Goal: Transaction & Acquisition: Purchase product/service

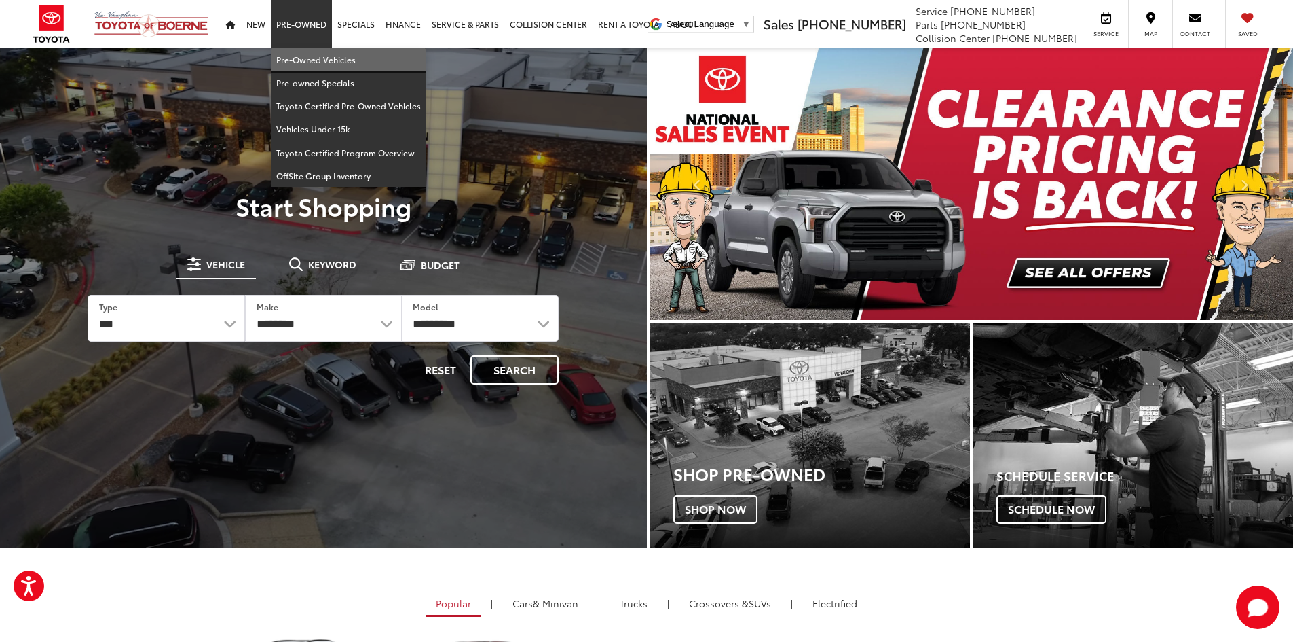
click at [313, 52] on link "Pre-Owned Vehicles" at bounding box center [348, 59] width 155 height 23
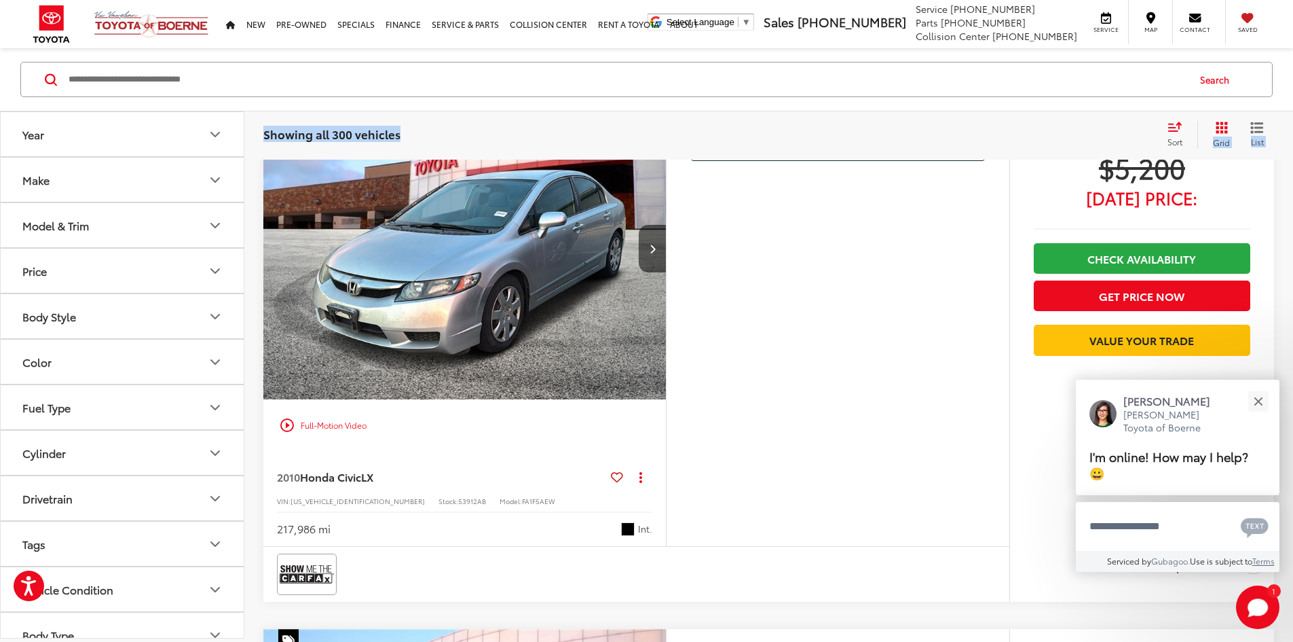
scroll to position [5552, 0]
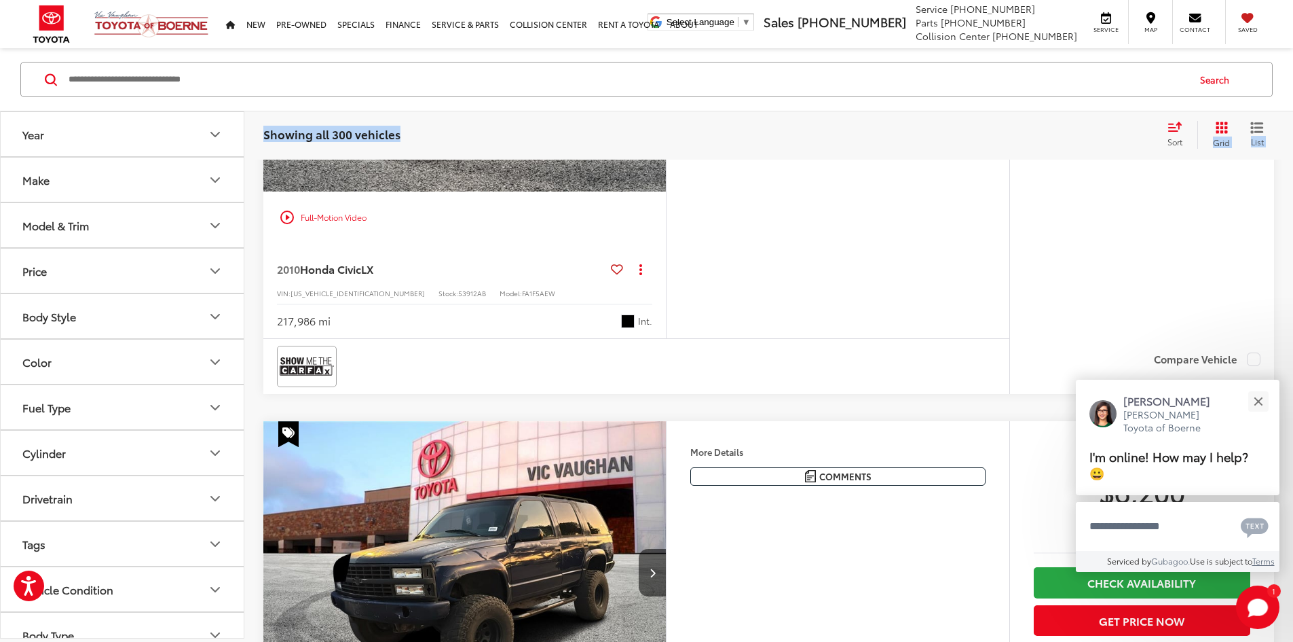
drag, startPoint x: 260, startPoint y: 208, endPoint x: 1303, endPoint y: 610, distance: 1117.9
click at [1232, 393] on div "[PERSON_NAME]" at bounding box center [1181, 400] width 115 height 15
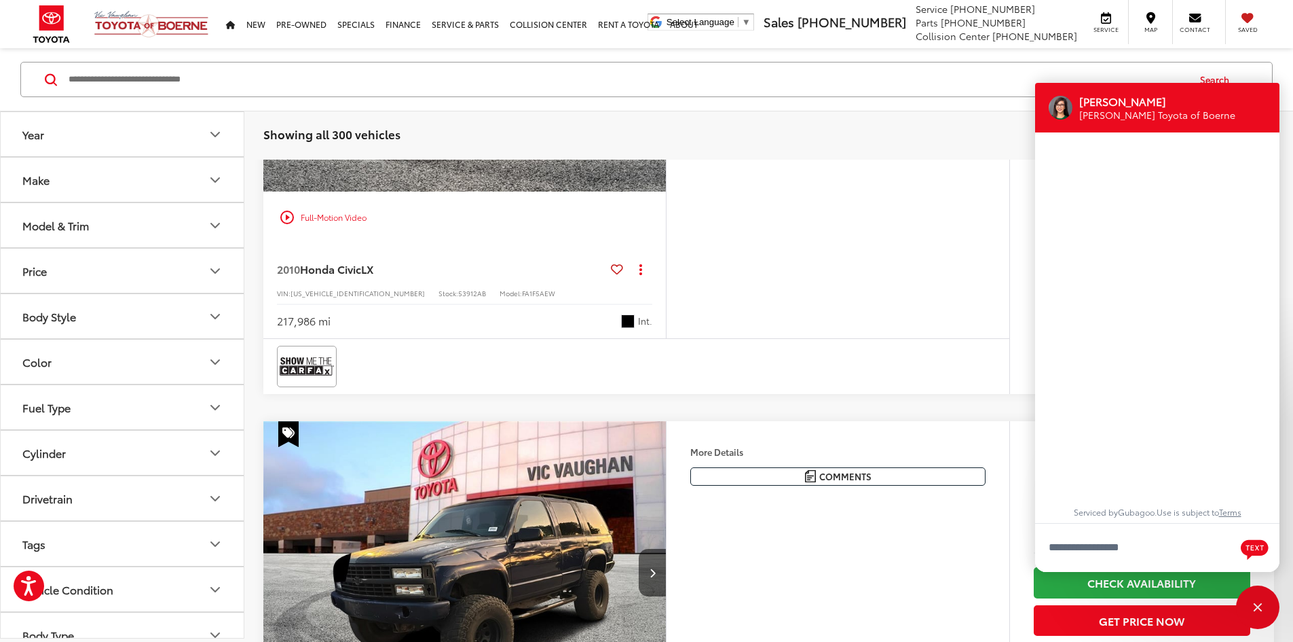
click at [1255, 398] on div "Jessica Vic Vaughan Toyota of Boerne Serviced by Gubagoo . Use is subject to Te…" at bounding box center [1157, 327] width 244 height 489
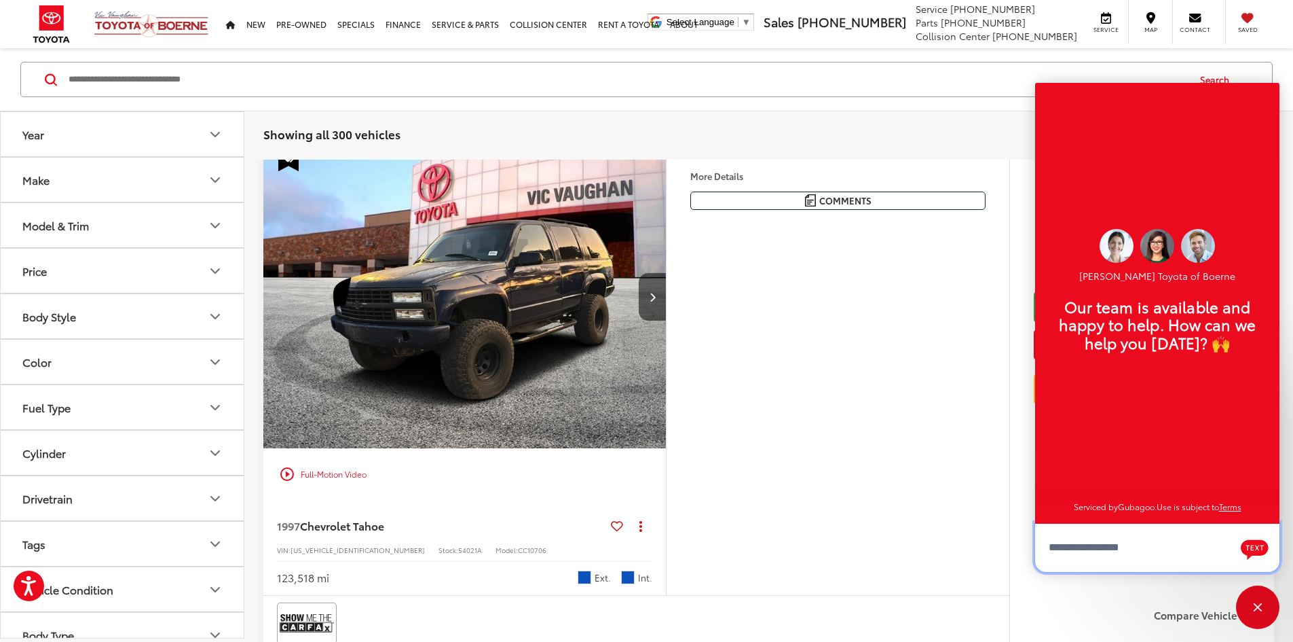
scroll to position [6027, 0]
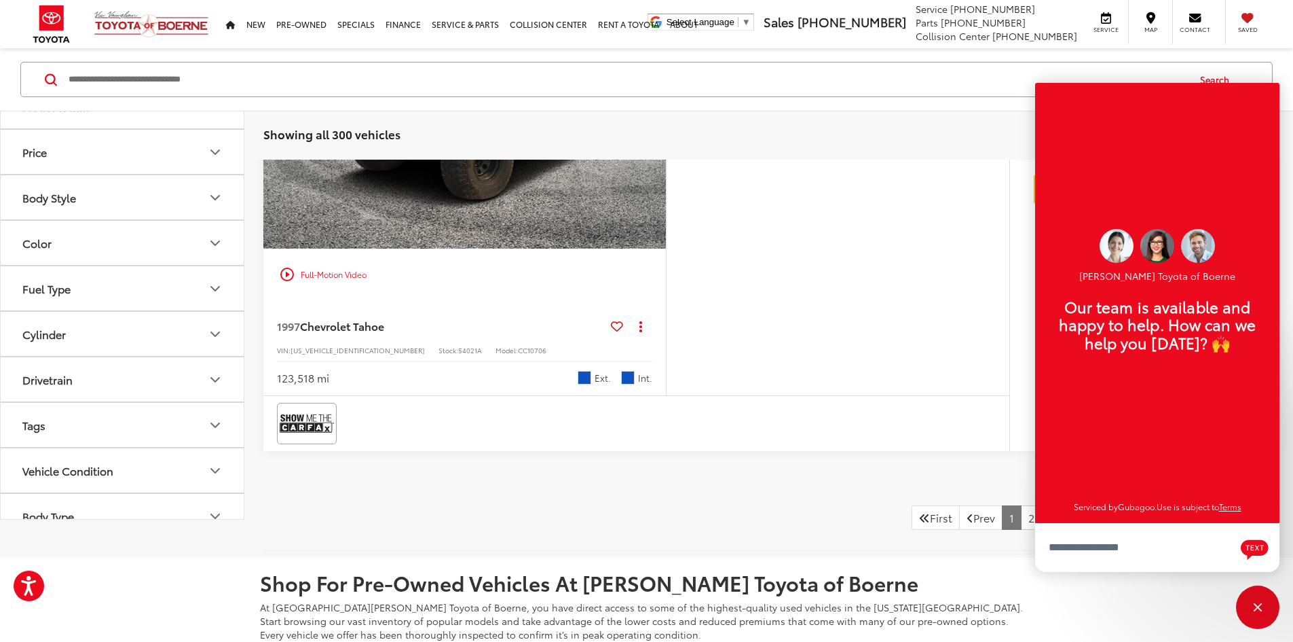
click at [1258, 621] on div "Close" at bounding box center [1257, 606] width 43 height 43
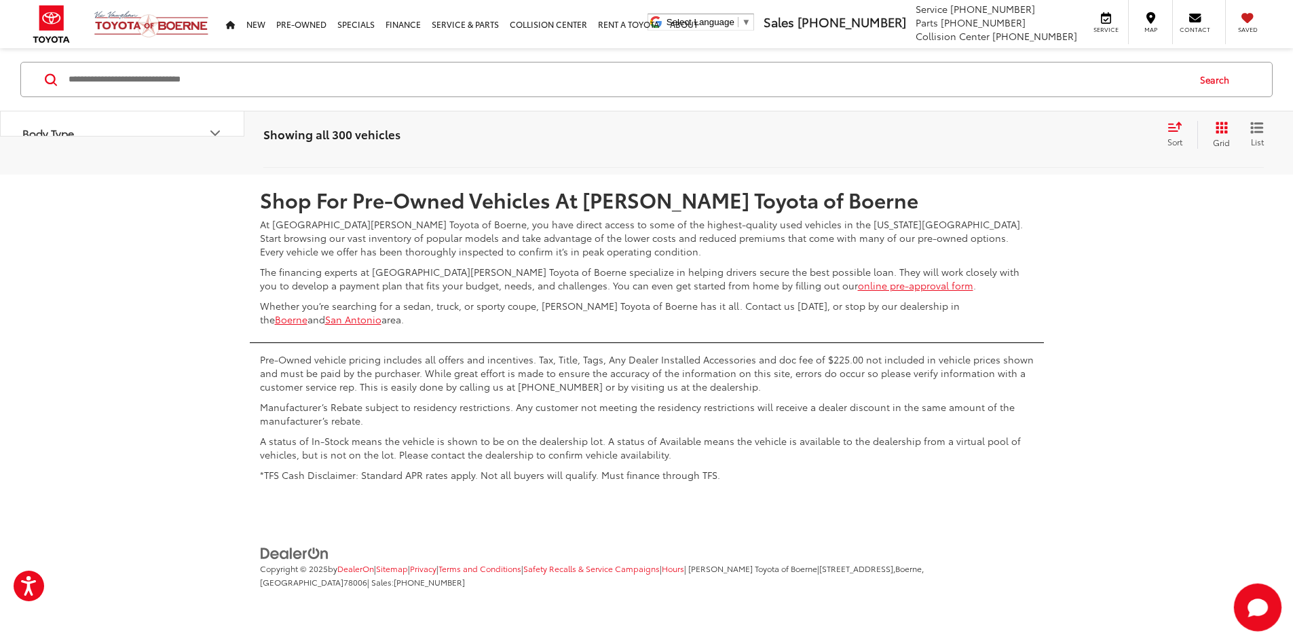
scroll to position [7114, 0]
click at [1021, 147] on link "2" at bounding box center [1031, 134] width 21 height 24
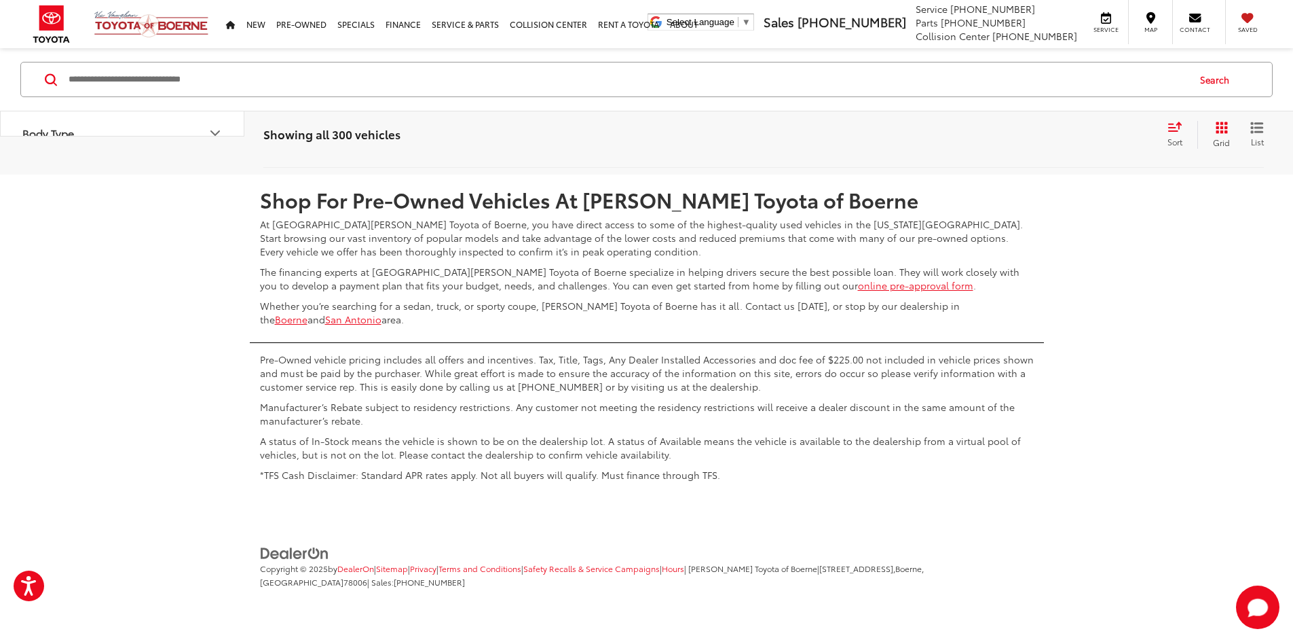
click at [1042, 147] on link "3" at bounding box center [1052, 134] width 21 height 24
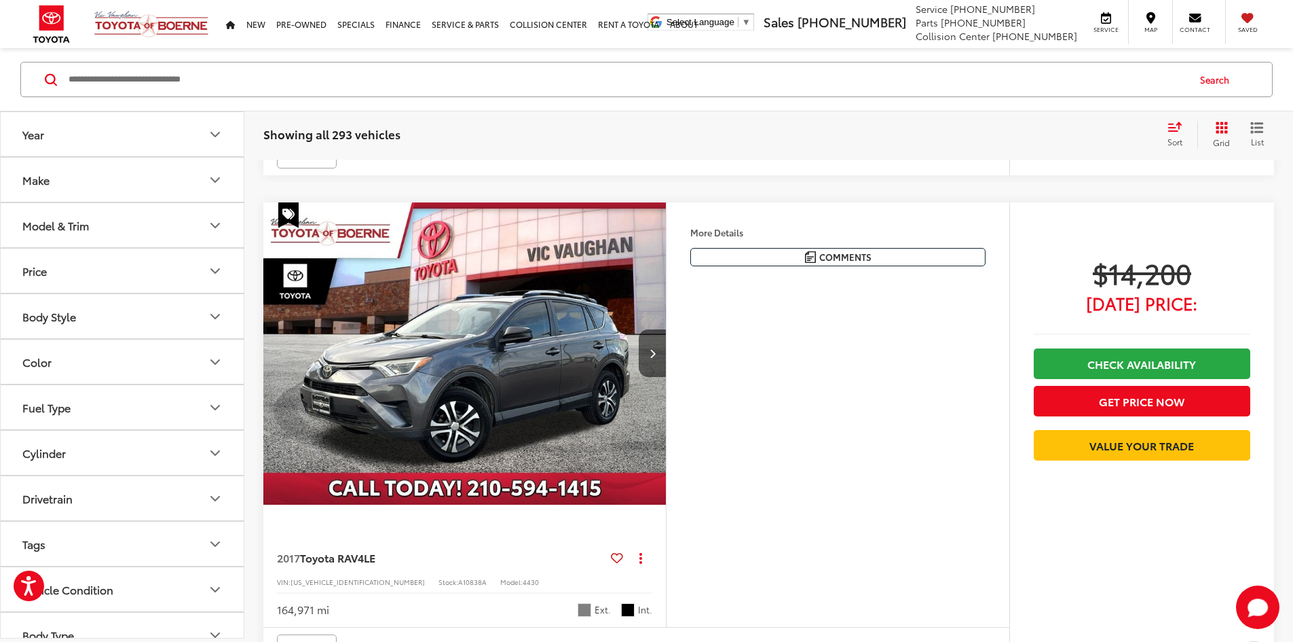
scroll to position [4142, 0]
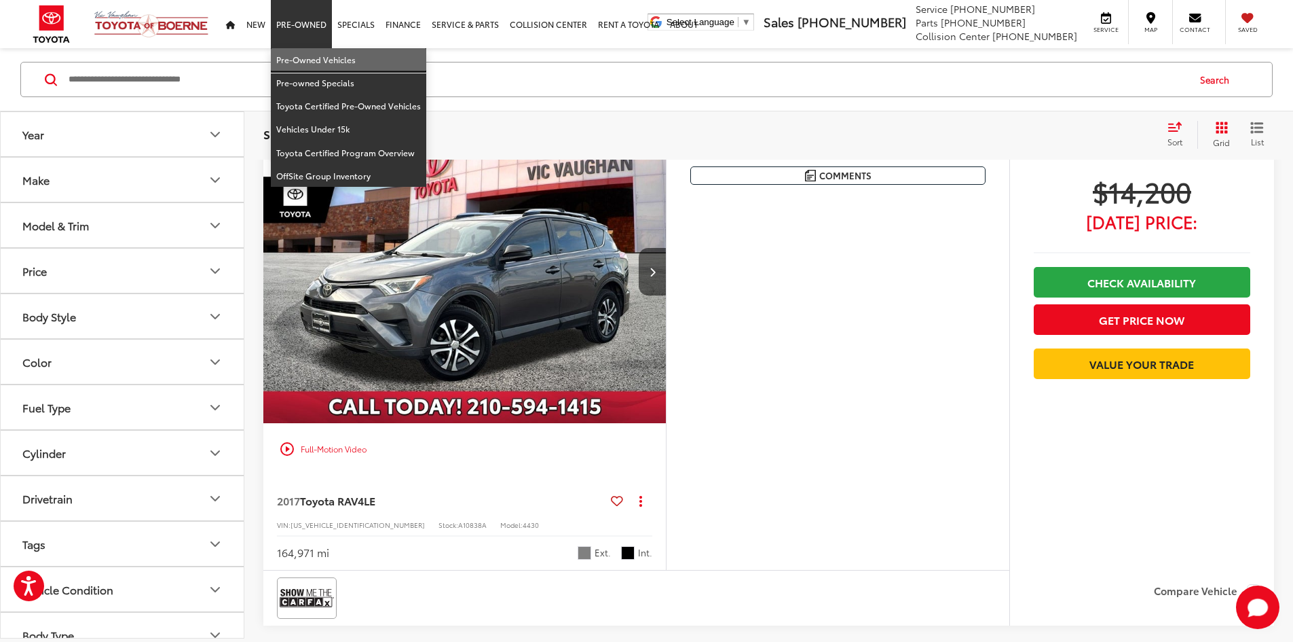
click at [308, 56] on link "Pre-Owned Vehicles" at bounding box center [348, 59] width 155 height 23
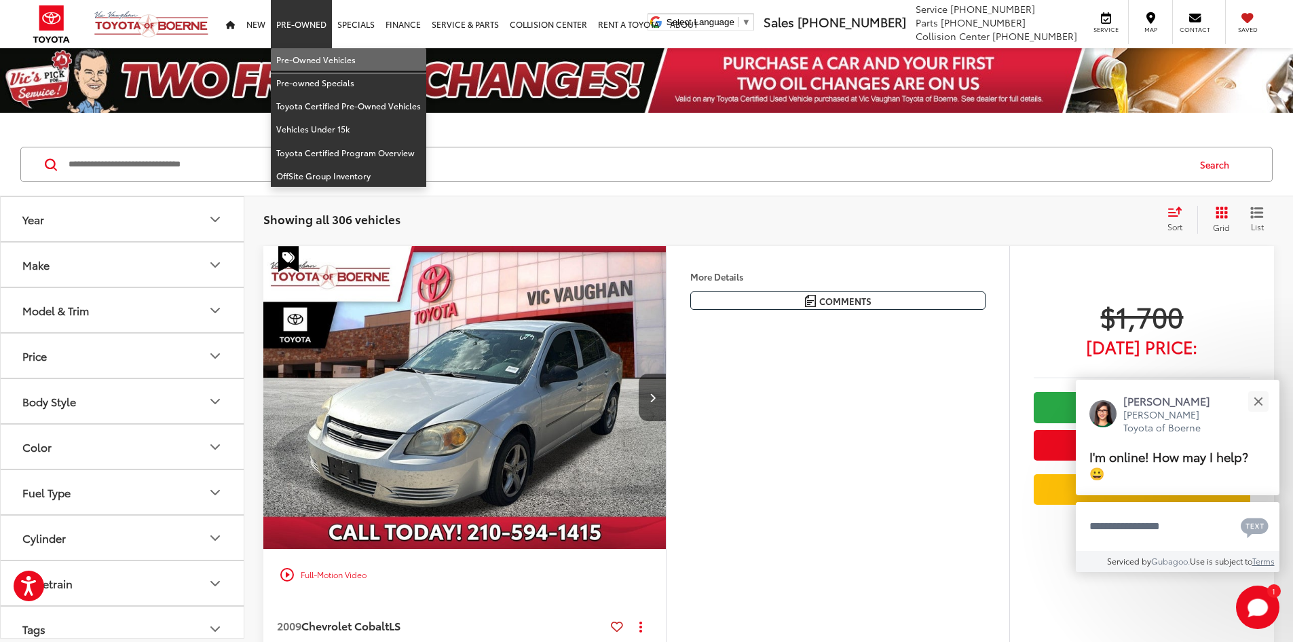
click at [310, 64] on link "Pre-Owned Vehicles" at bounding box center [348, 59] width 155 height 23
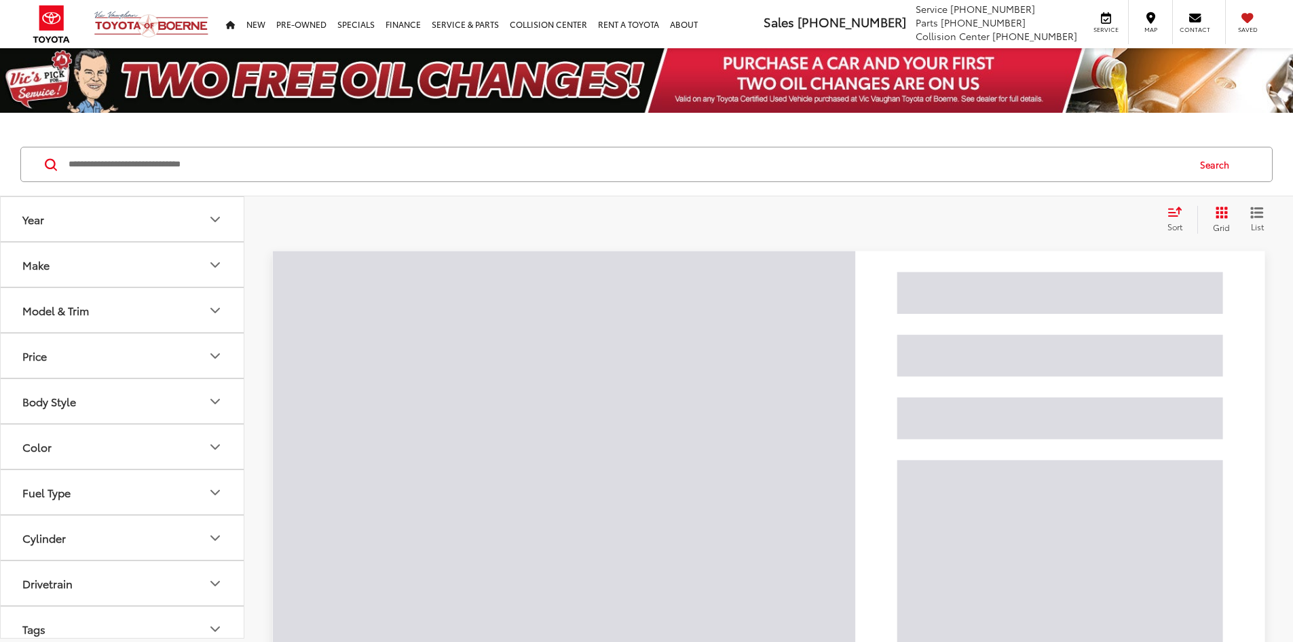
click at [305, 162] on input "Search by Make, Model, or Keyword" at bounding box center [627, 164] width 1120 height 33
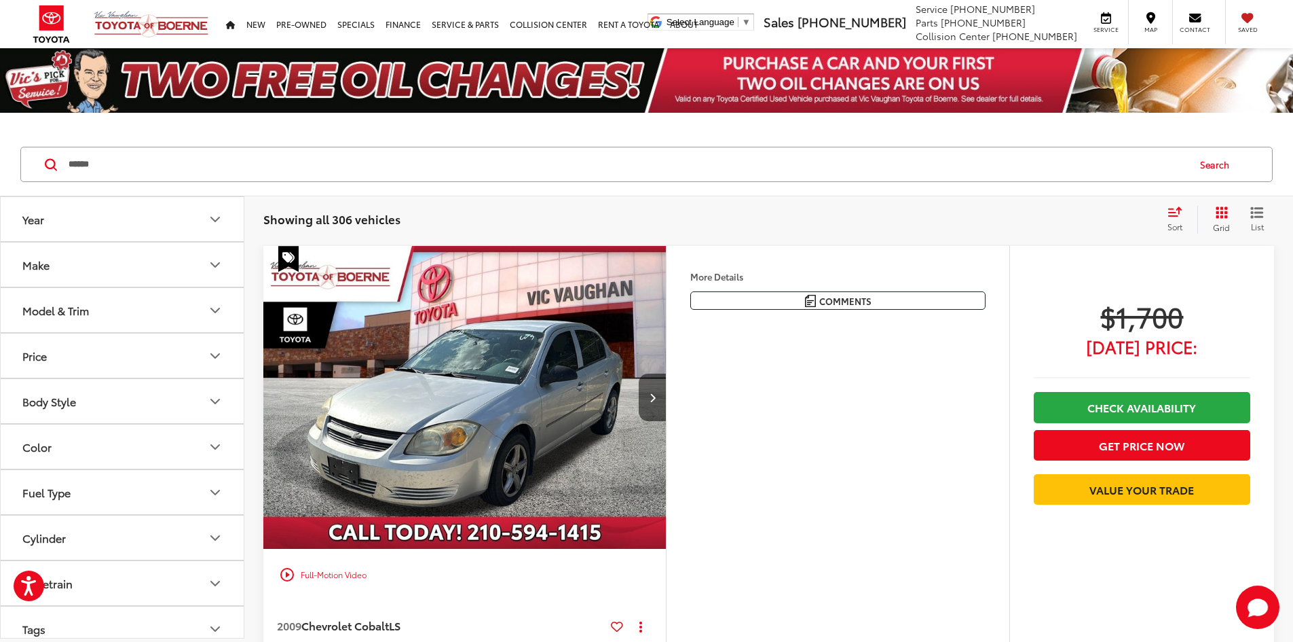
type input "******"
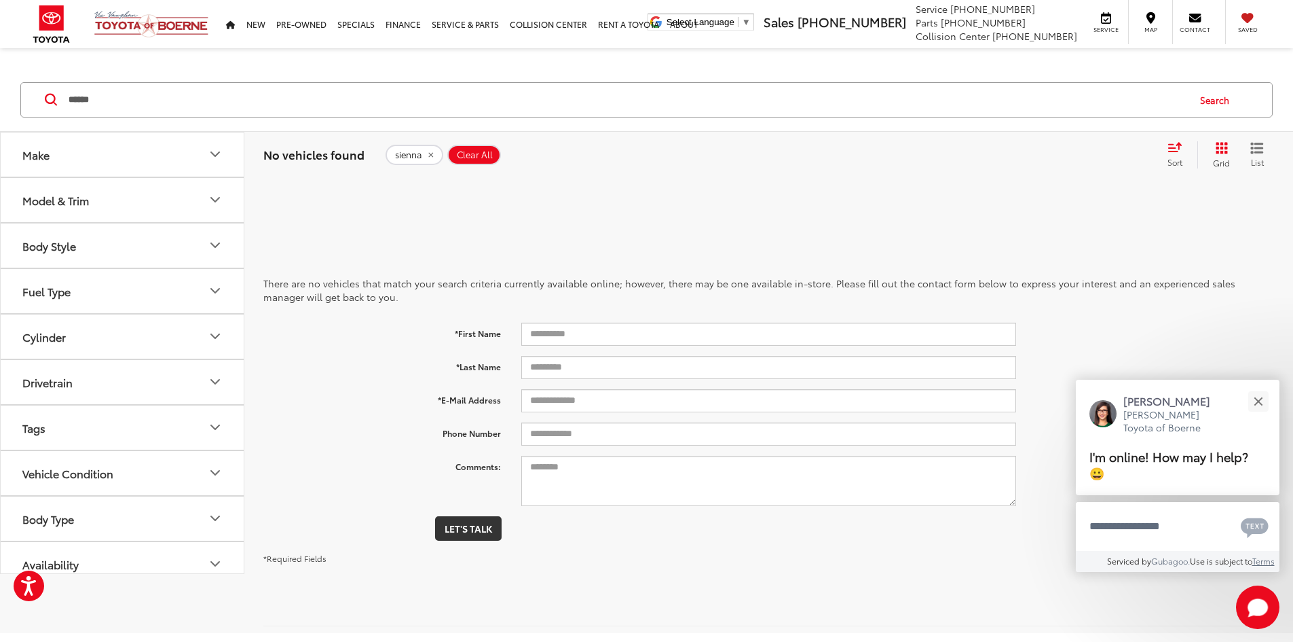
click at [426, 156] on icon "remove sienna" at bounding box center [430, 155] width 9 height 8
click at [312, 109] on input "Search by Make, Model, or Keyword" at bounding box center [627, 100] width 1120 height 33
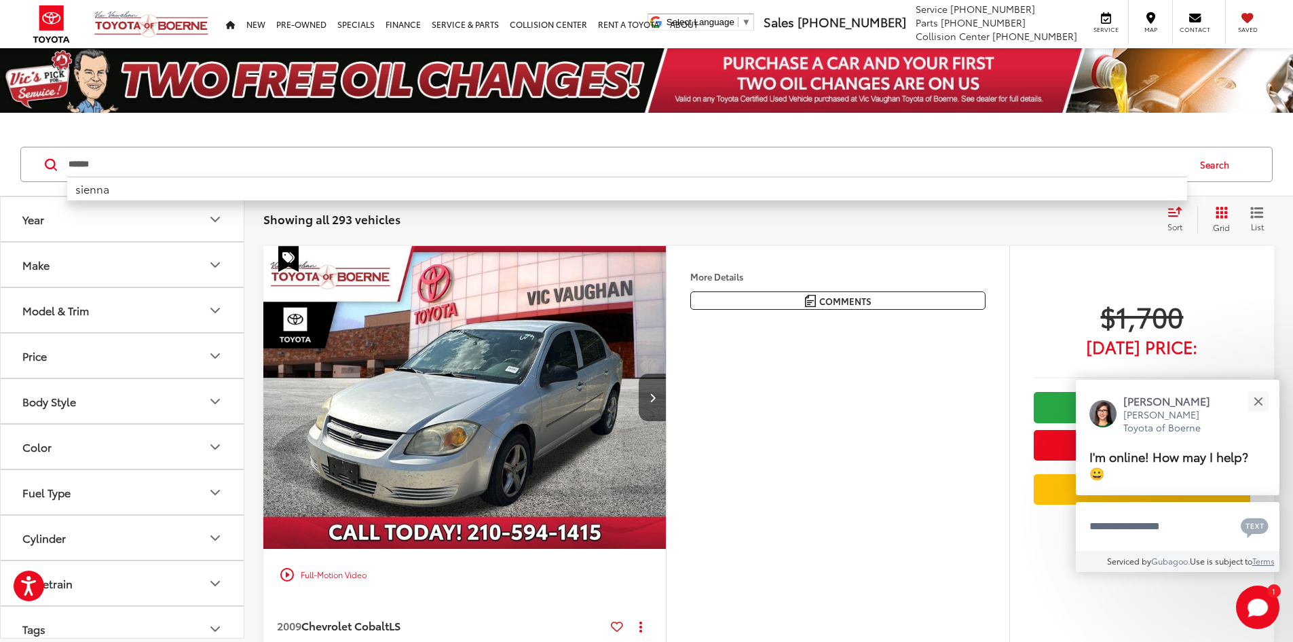
type input "******"
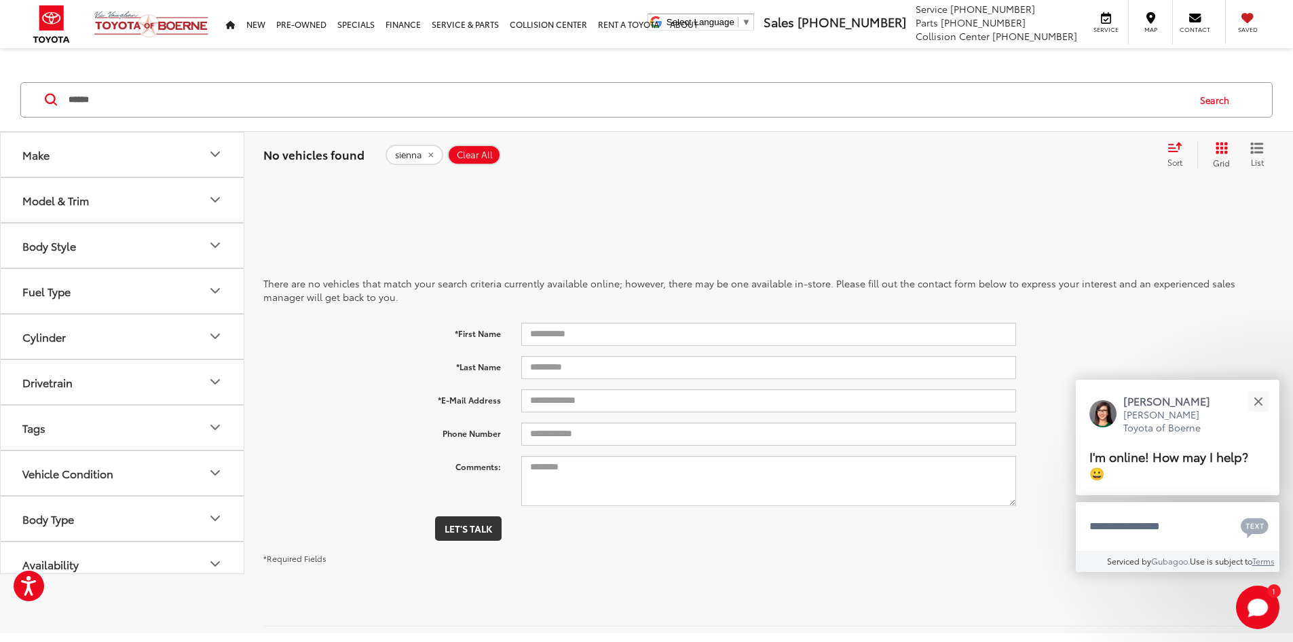
drag, startPoint x: 426, startPoint y: 153, endPoint x: 424, endPoint y: 136, distance: 17.2
click at [427, 153] on icon "remove sienna" at bounding box center [430, 155] width 9 height 8
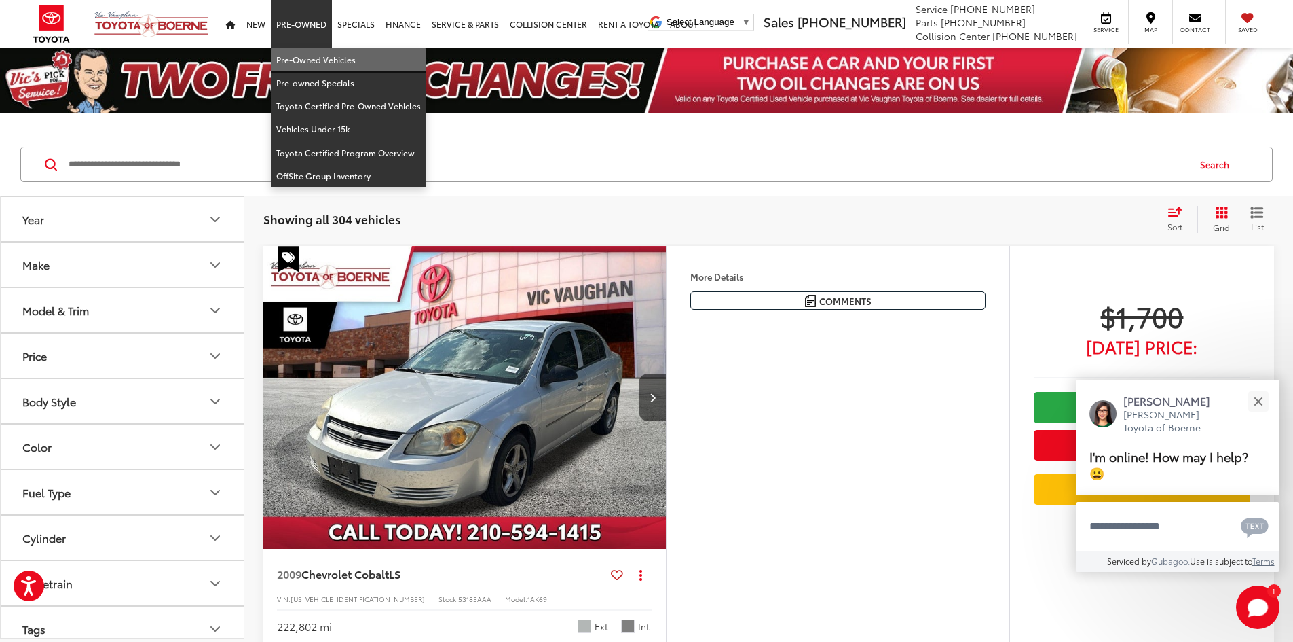
click at [320, 59] on link "Pre-Owned Vehicles" at bounding box center [348, 59] width 155 height 23
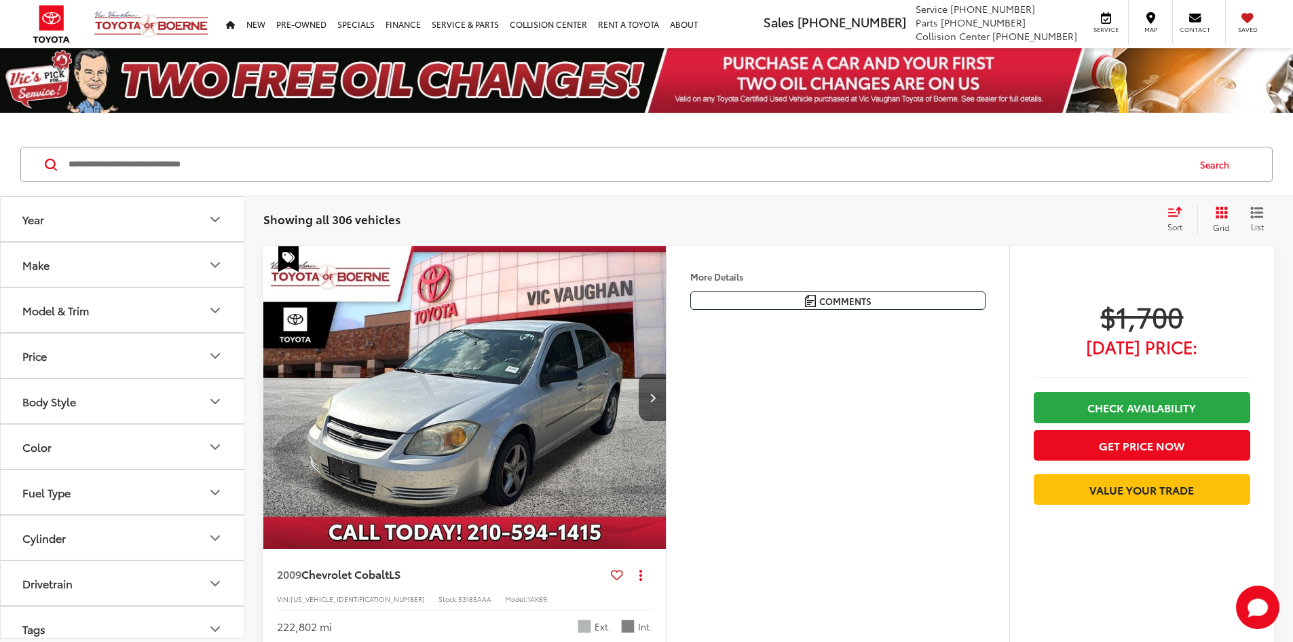
click at [131, 158] on input "Search by Make, Model, or Keyword" at bounding box center [627, 164] width 1120 height 33
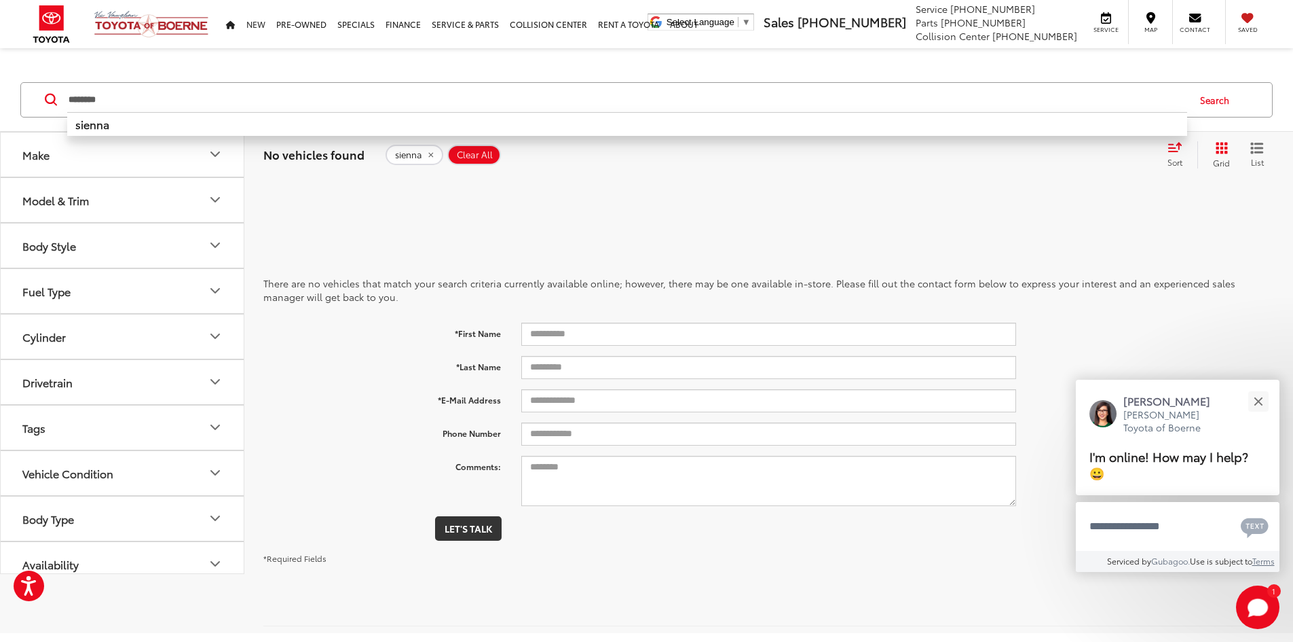
type input "********"
click at [152, 100] on input "********" at bounding box center [627, 100] width 1120 height 33
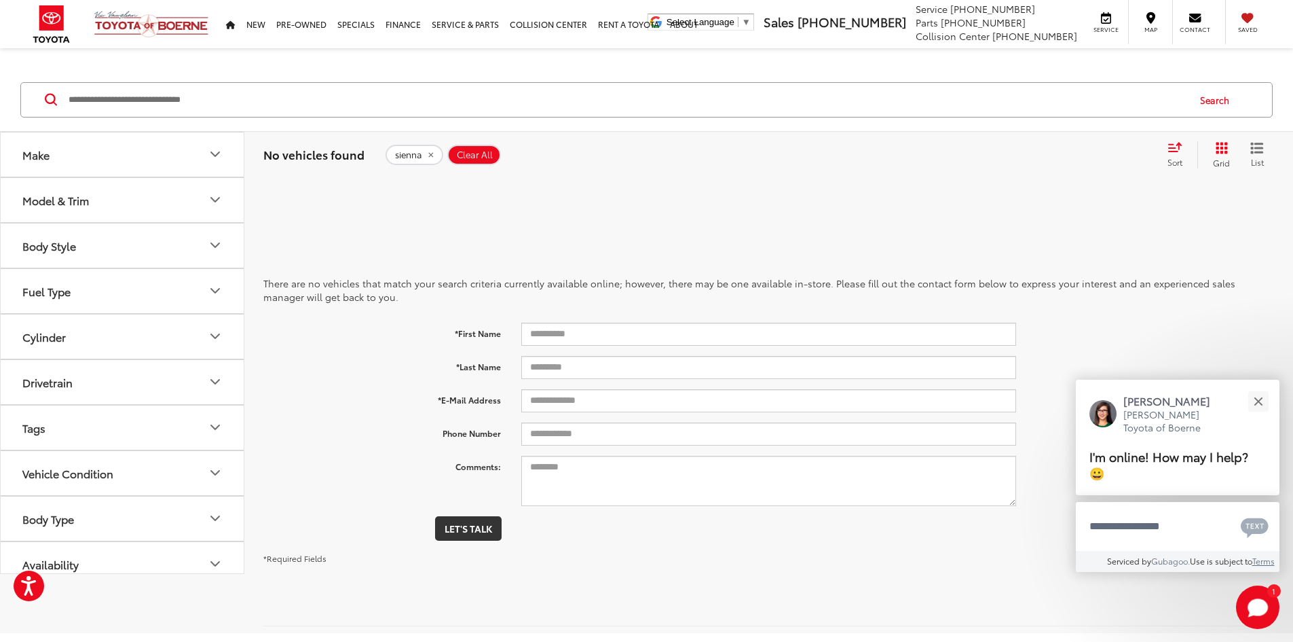
click at [431, 153] on icon "remove sienna" at bounding box center [430, 155] width 5 height 5
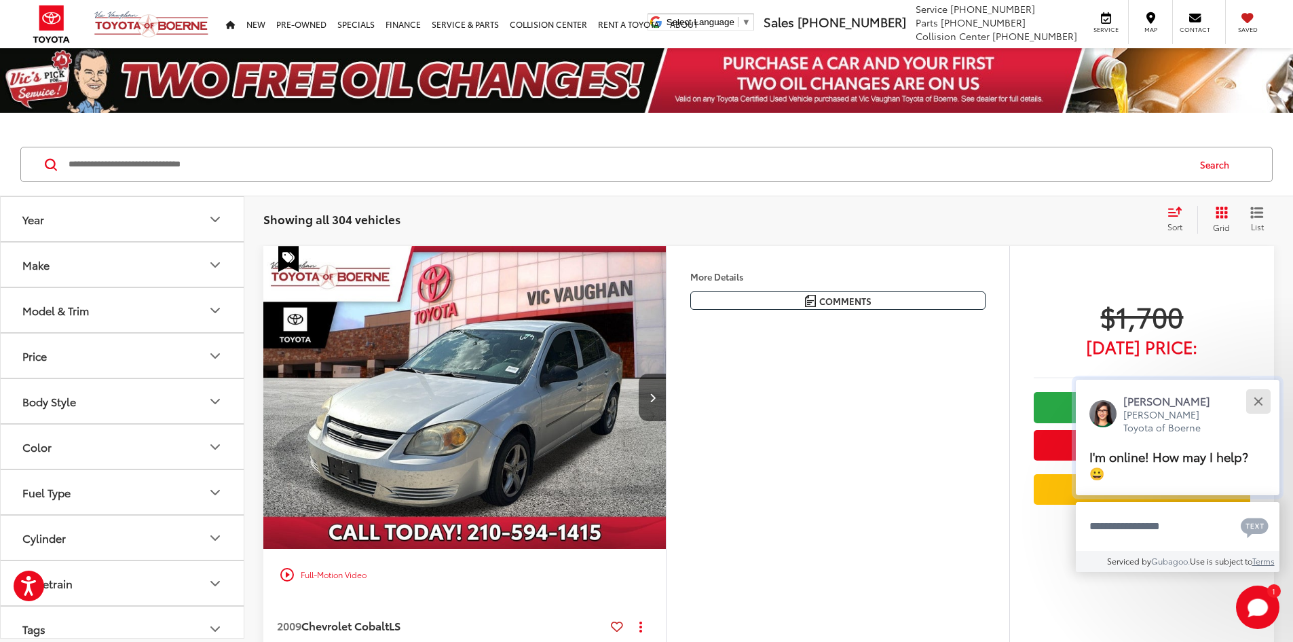
click at [1263, 401] on button "Close" at bounding box center [1258, 400] width 29 height 29
